Goal: Task Accomplishment & Management: Manage account settings

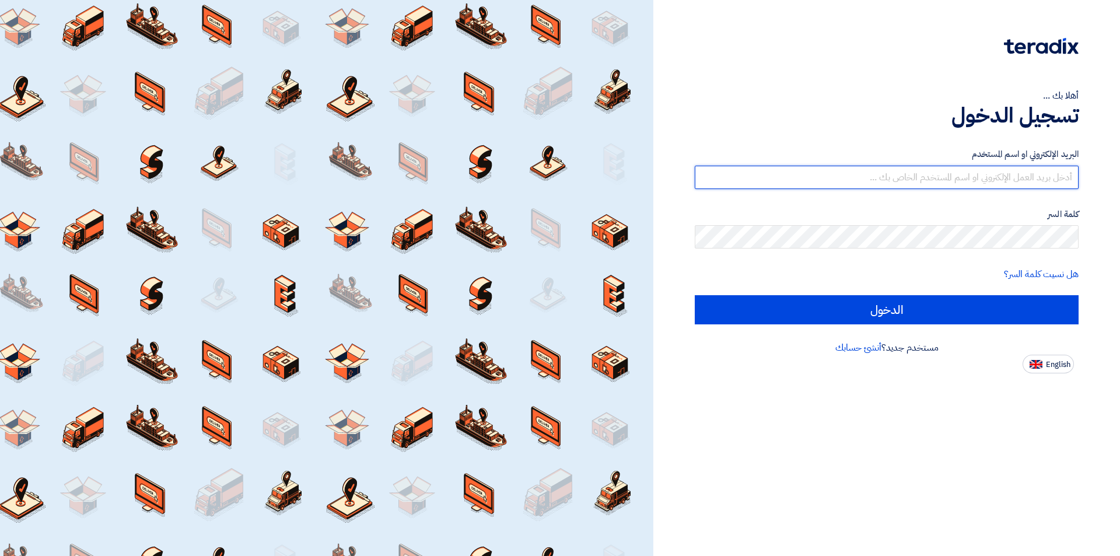
click at [897, 177] on input "text" at bounding box center [887, 177] width 384 height 23
type input "[EMAIL_ADDRESS][DOMAIN_NAME]"
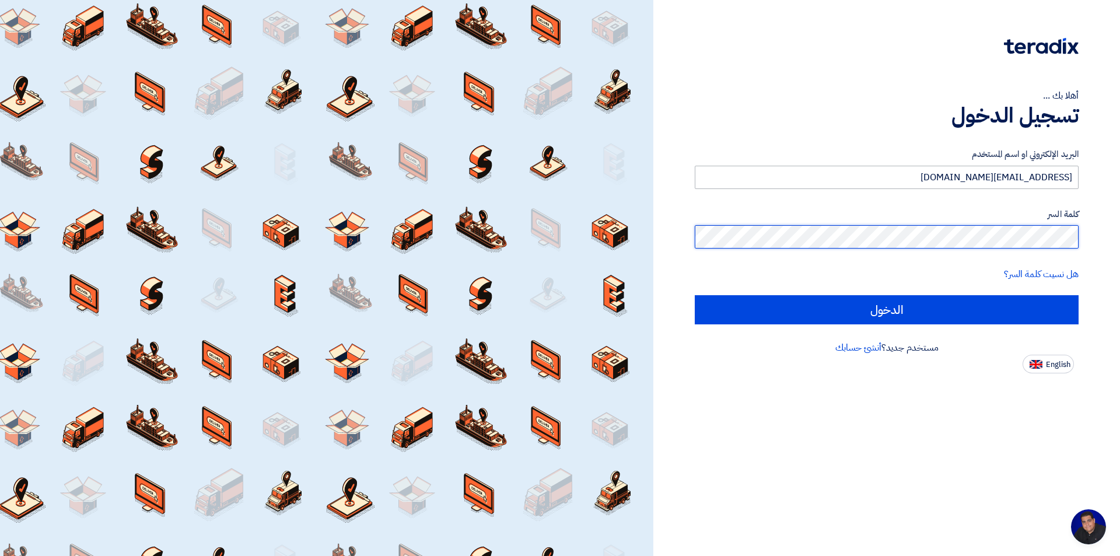
click at [695, 295] on input "الدخول" at bounding box center [887, 309] width 384 height 29
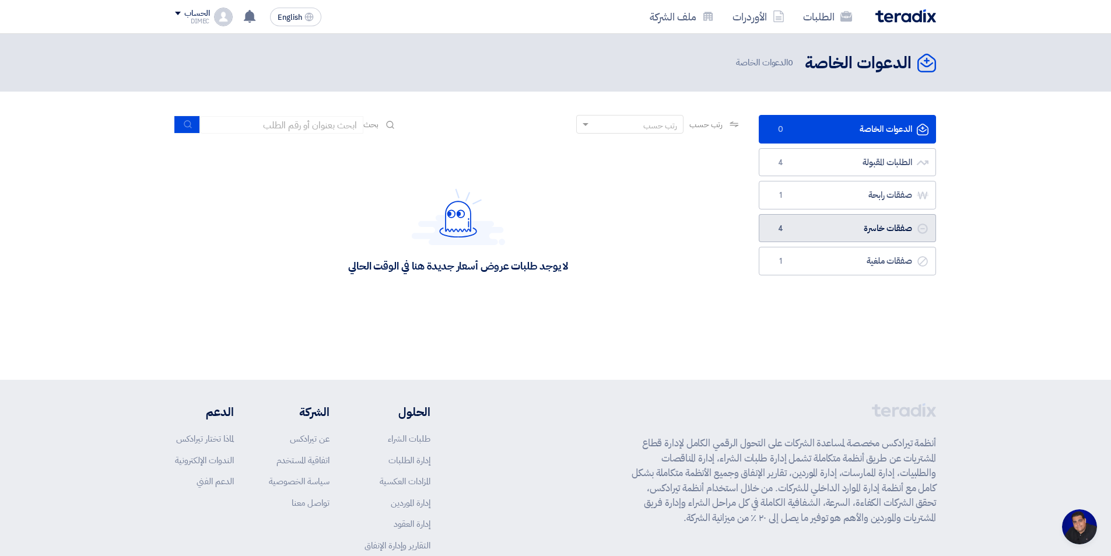
click at [828, 227] on link "صفقات خاسرة صفقات خاسرة 4" at bounding box center [847, 228] width 177 height 29
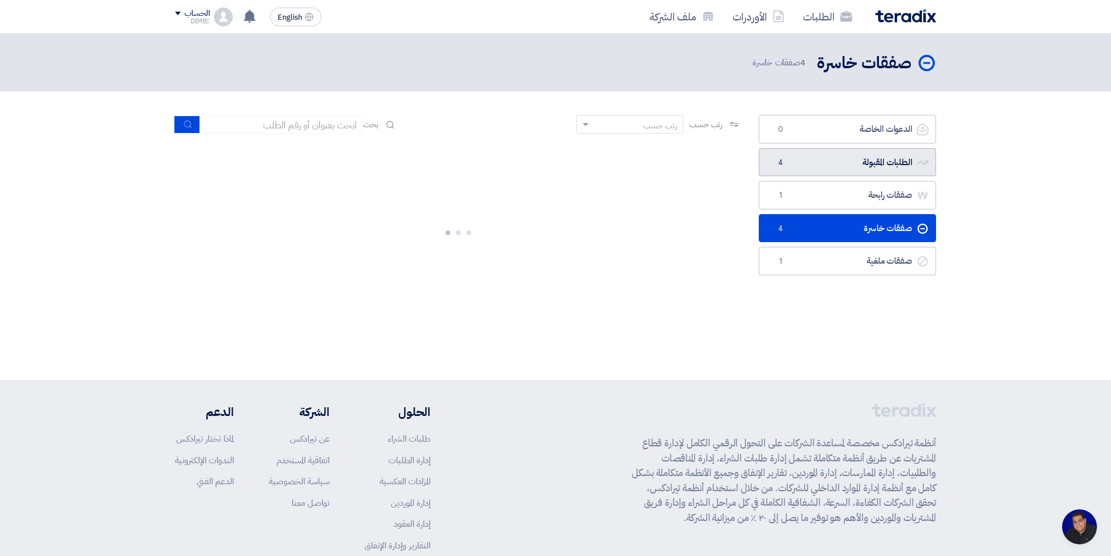
click at [839, 161] on link "الطلبات المقبولة الطلبات المقبولة 4" at bounding box center [847, 162] width 177 height 29
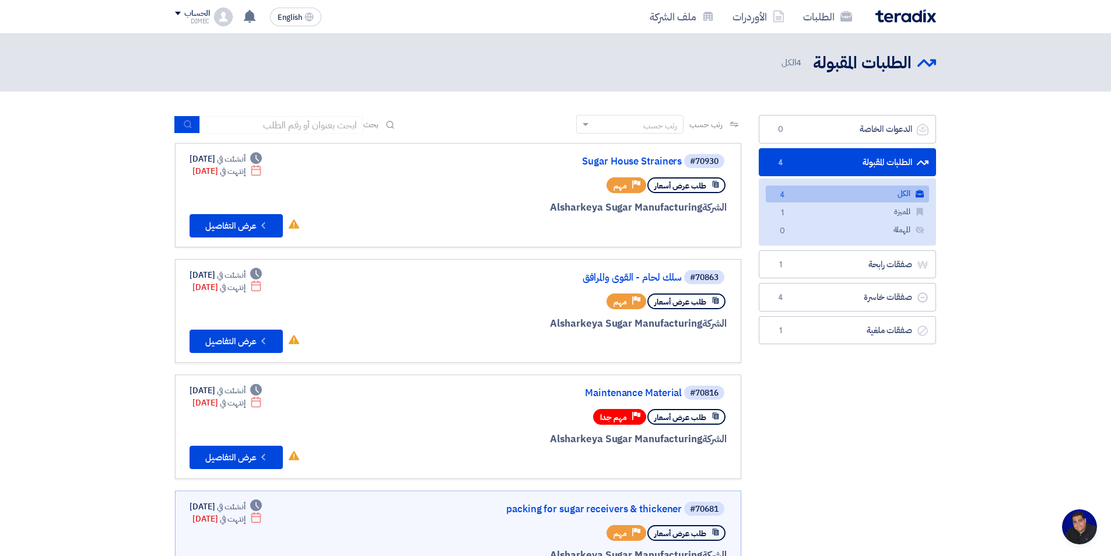
click at [848, 158] on link "الطلبات المقبولة الطلبات المقبولة 4" at bounding box center [847, 162] width 177 height 29
click at [814, 16] on link "الطلبات" at bounding box center [828, 16] width 68 height 27
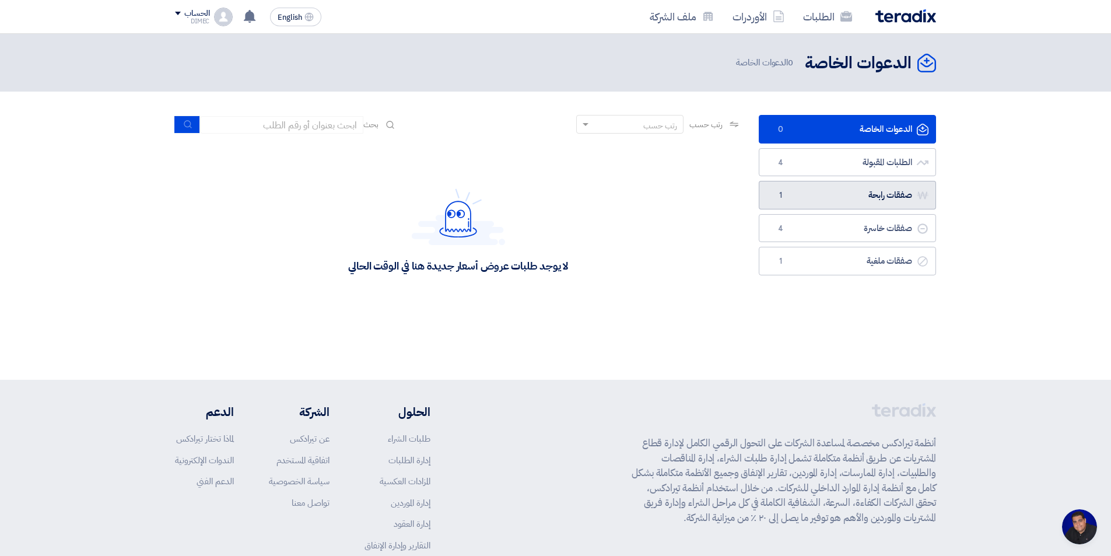
click at [844, 199] on link "صفقات رابحة صفقات رابحة 1" at bounding box center [847, 195] width 177 height 29
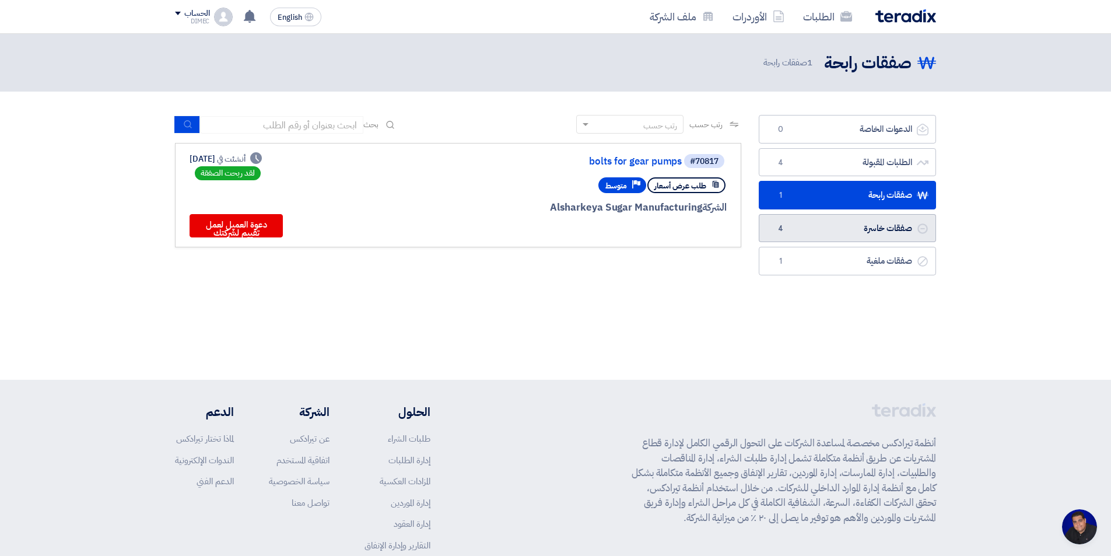
click at [854, 226] on link "صفقات خاسرة صفقات خاسرة 4" at bounding box center [847, 228] width 177 height 29
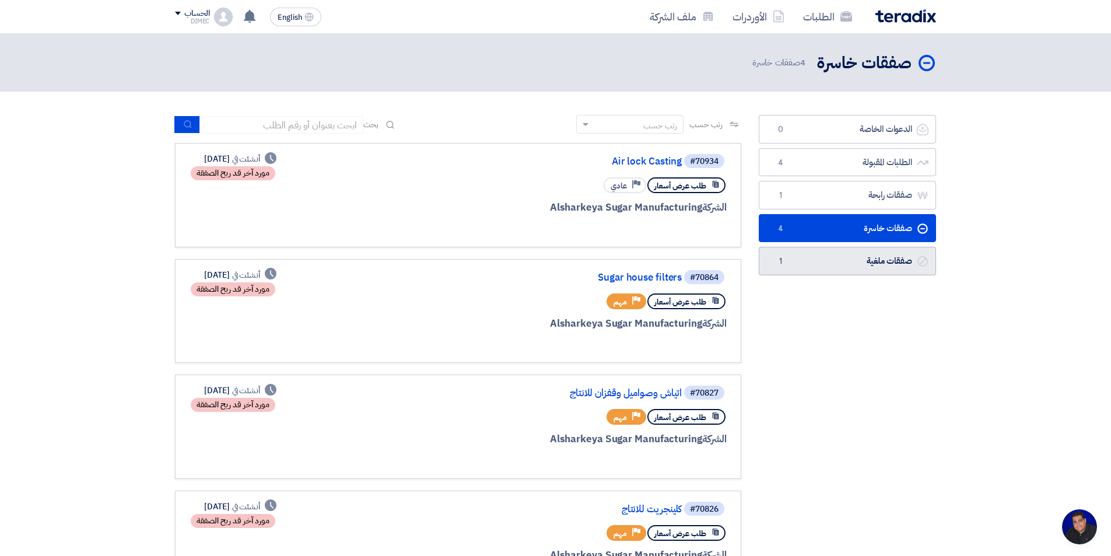
click at [877, 263] on link "صفقات ملغية صفقات ملغية 1" at bounding box center [847, 261] width 177 height 29
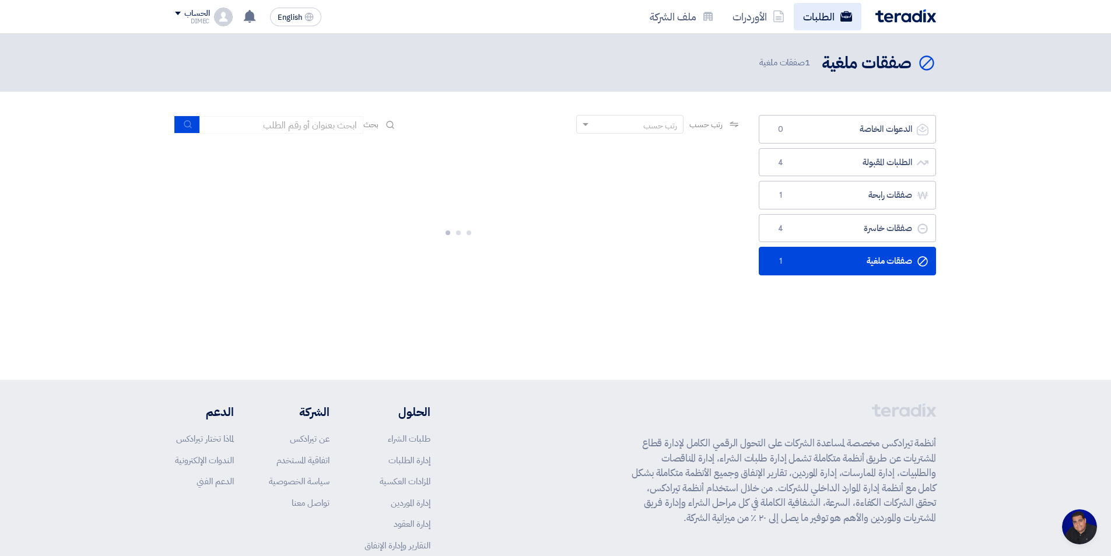
click at [818, 13] on link "الطلبات" at bounding box center [828, 16] width 68 height 27
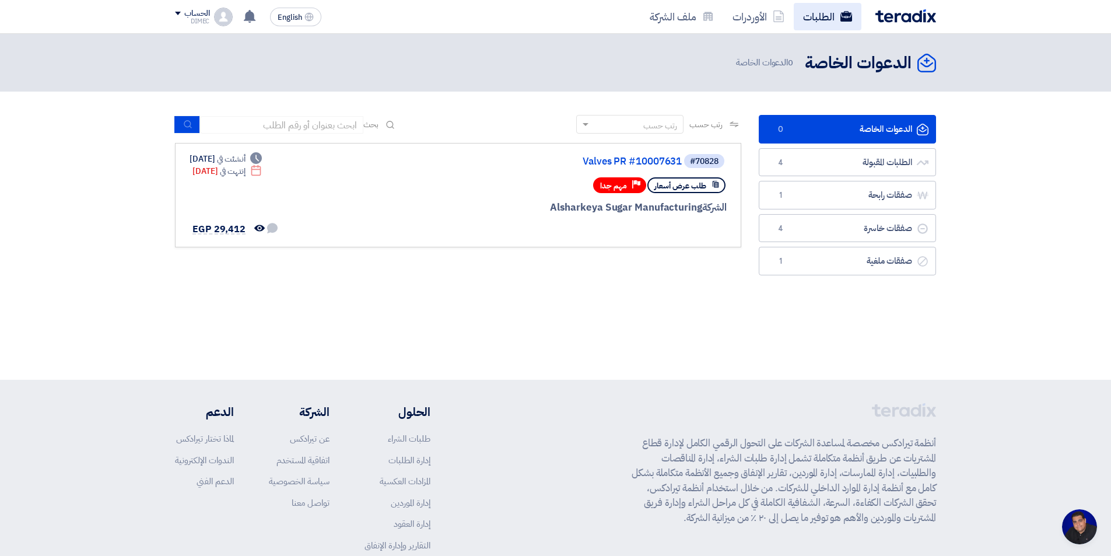
click at [818, 13] on link "الطلبات" at bounding box center [828, 16] width 68 height 27
